Goal: Navigation & Orientation: Find specific page/section

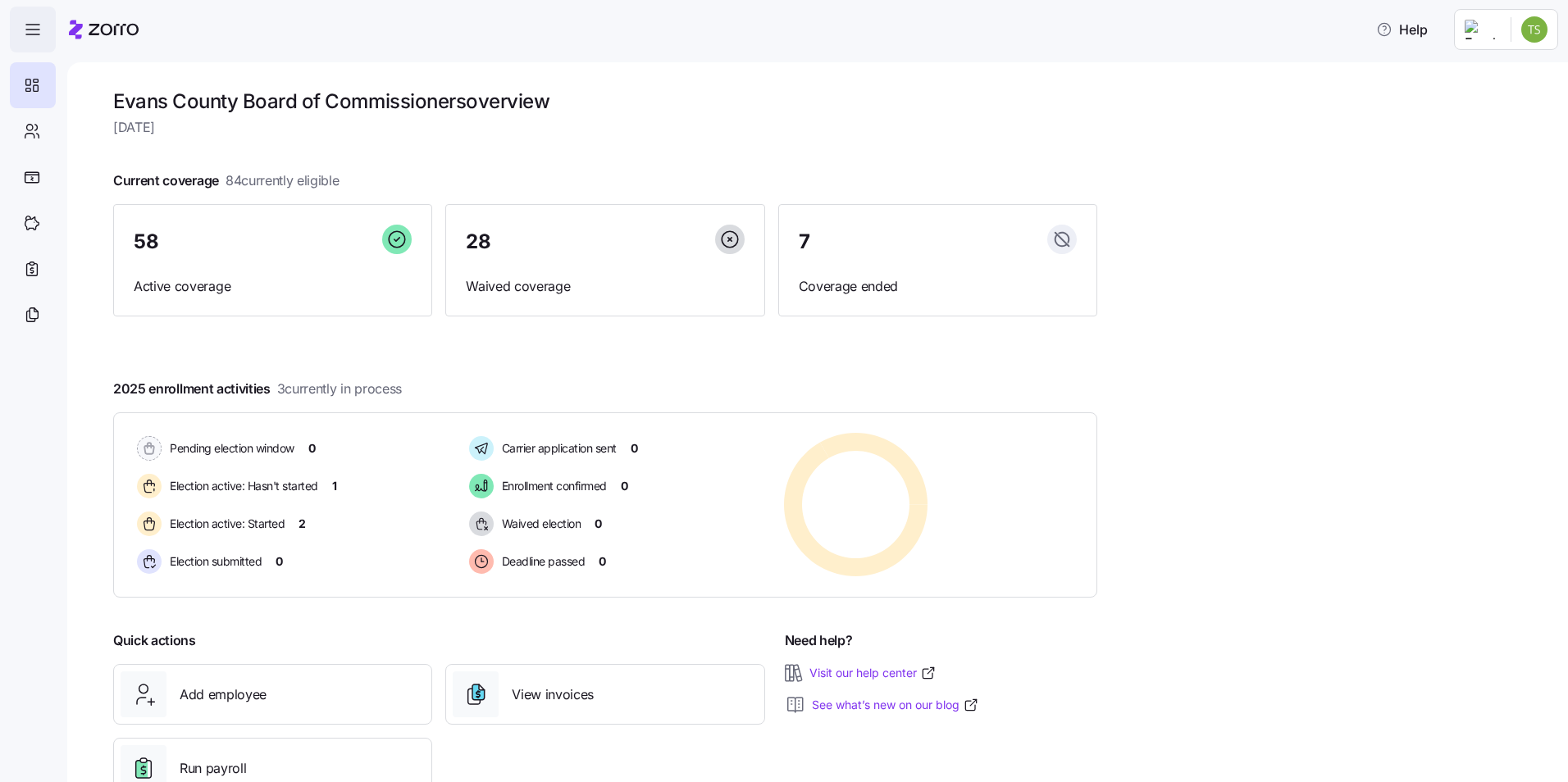
click at [33, 33] on icon "button" at bounding box center [32, 29] width 20 height 20
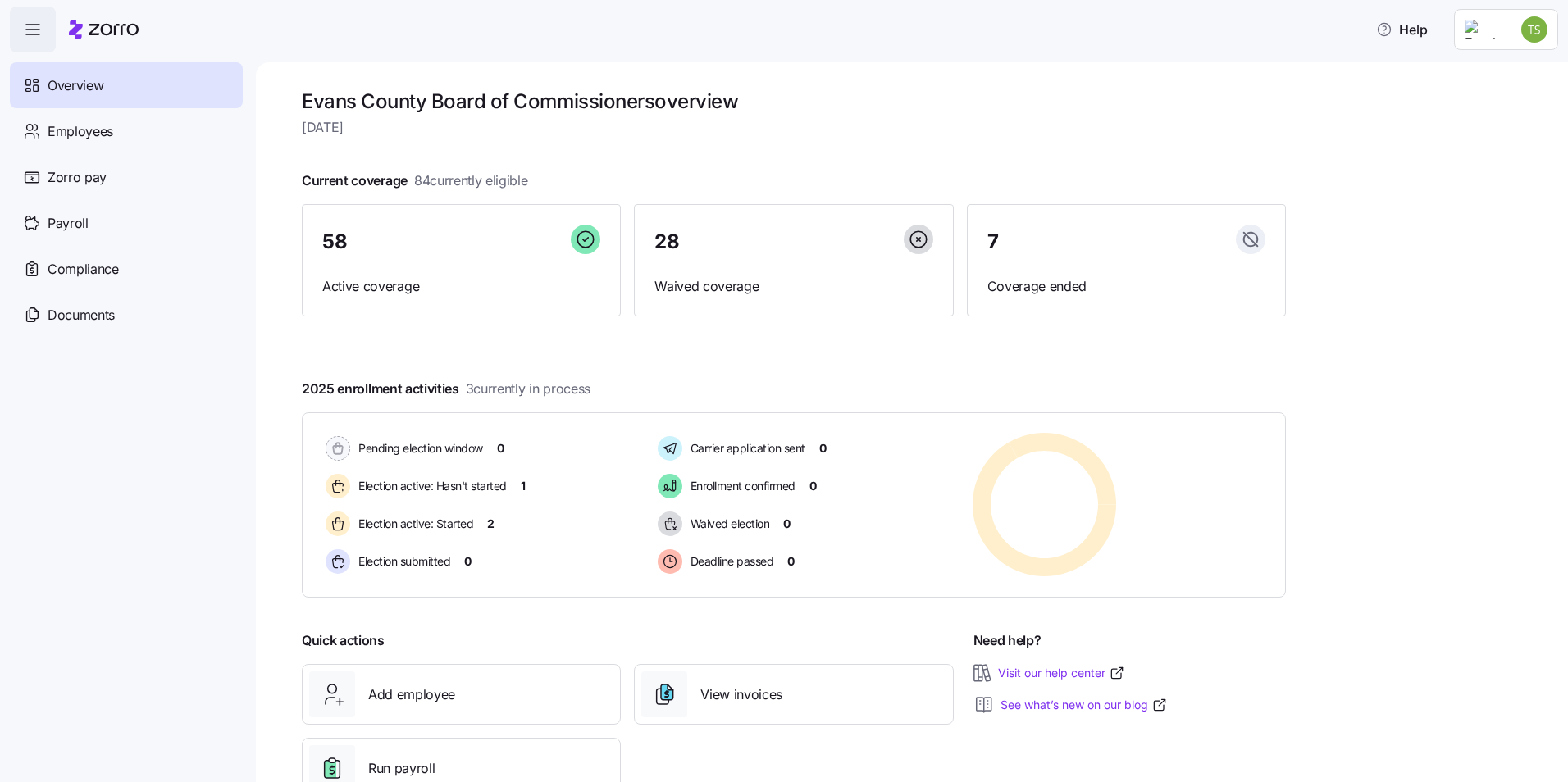
click at [1525, 30] on html "Help Overview Employees Zorro pay Payroll Compliance Documents Evans County Boa…" at bounding box center [784, 386] width 1568 height 773
click at [1004, 117] on html "Help Overview Employees Zorro pay Payroll Compliance Documents Evans County Boa…" at bounding box center [784, 386] width 1568 height 773
click at [36, 32] on icon "button" at bounding box center [32, 29] width 20 height 20
